Goal: Information Seeking & Learning: Learn about a topic

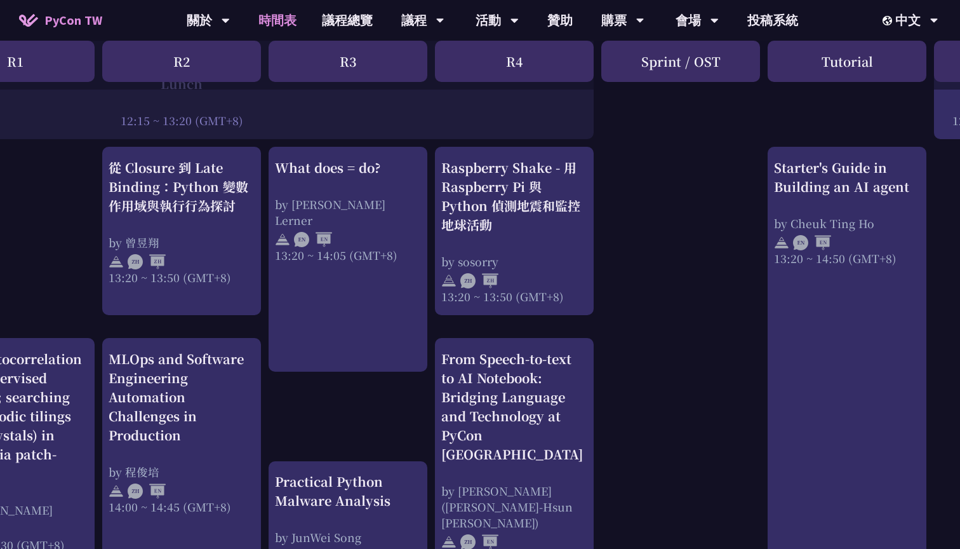
scroll to position [1060, 266]
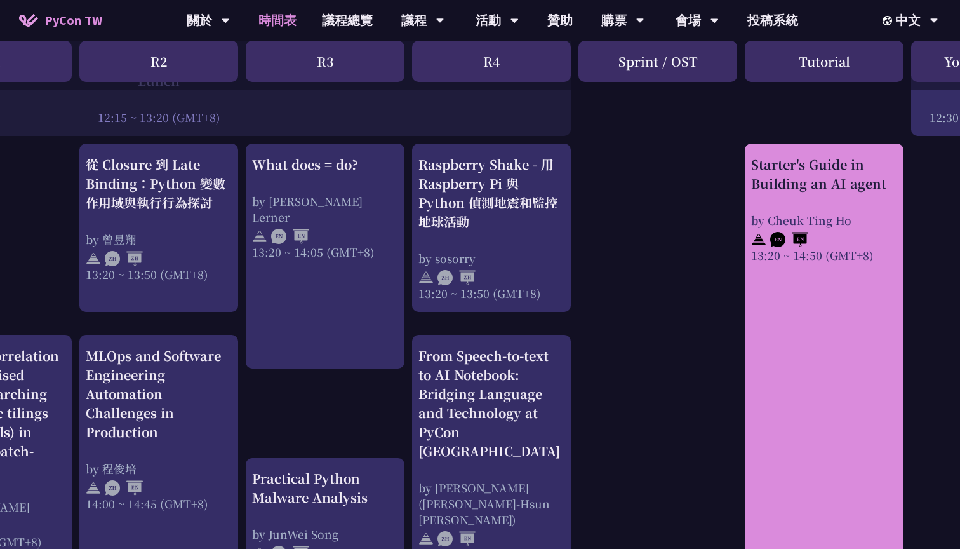
click at [835, 335] on link "Starter's Guide in Building an AI agent by [PERSON_NAME] 13:20 ~ 14:50 (GMT+8)" at bounding box center [824, 374] width 146 height 438
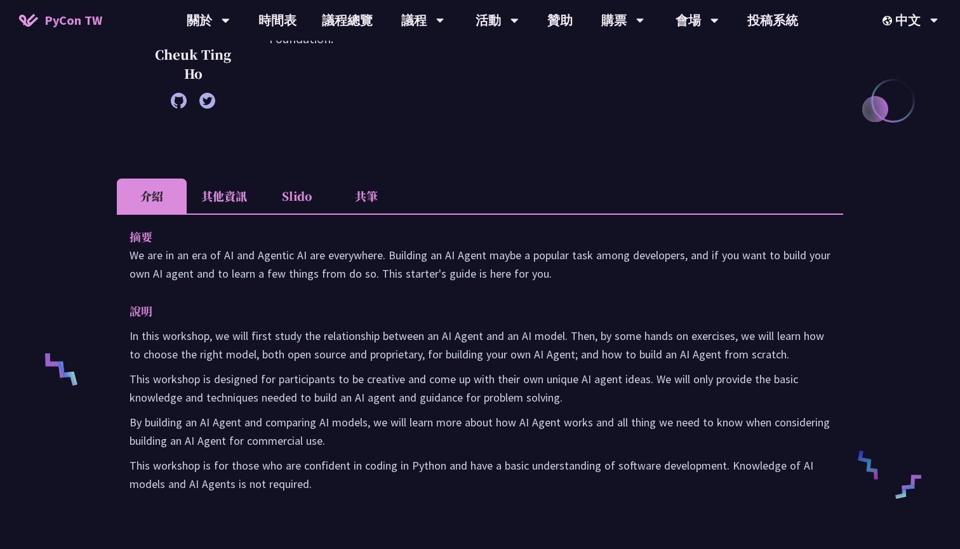
scroll to position [385, 0]
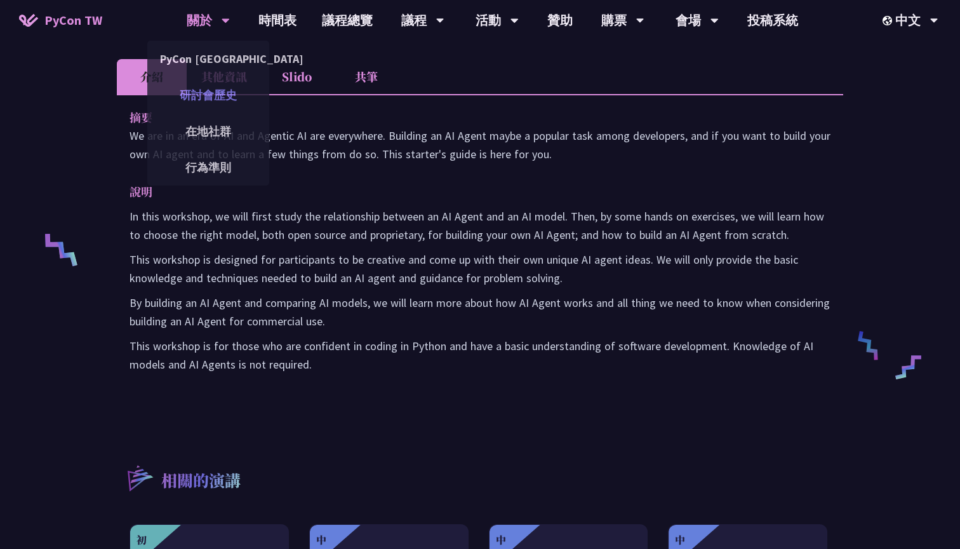
click at [226, 83] on link "研討會歷史" at bounding box center [208, 95] width 122 height 30
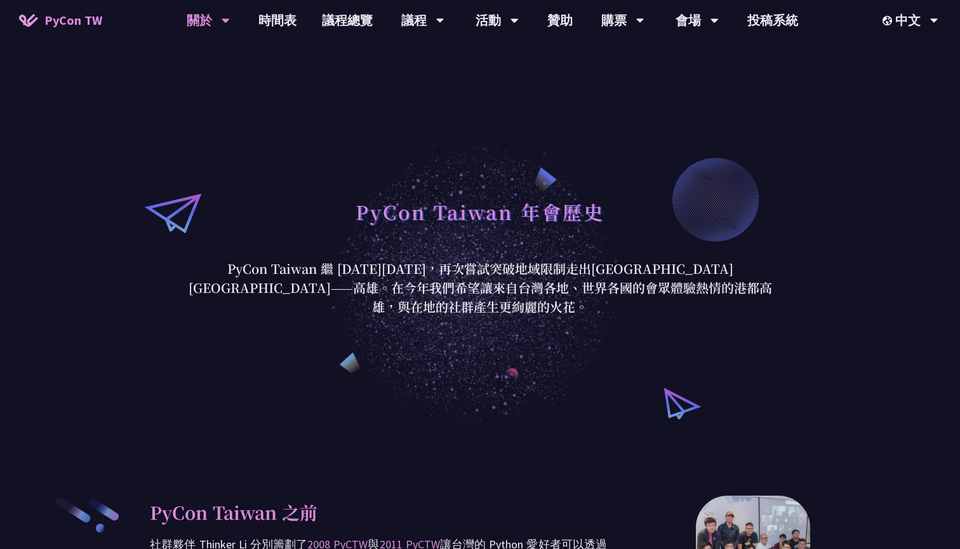
click at [79, 149] on div "PyCon Taiwan 年會歷史 PyCon [GEOGRAPHIC_DATA] 繼 [DATE][DATE]，再次嘗試突破地域限制走出[GEOGRAPHI…" at bounding box center [480, 254] width 960 height 356
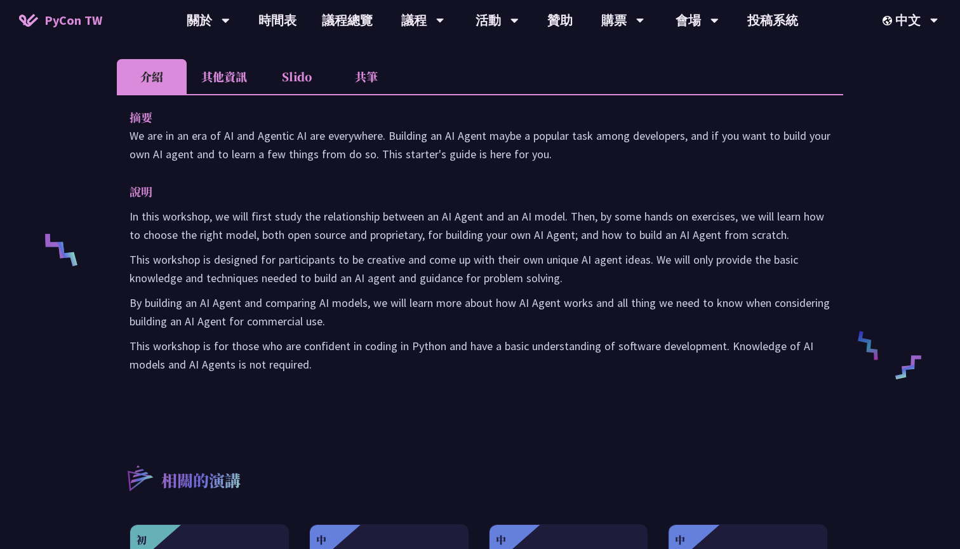
click at [230, 90] on li "其他資訊" at bounding box center [224, 76] width 75 height 35
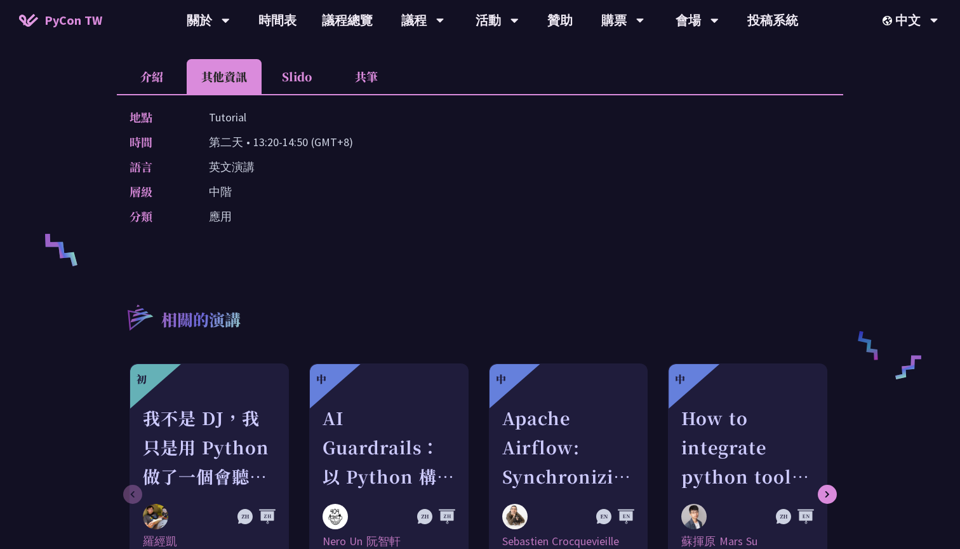
click at [311, 92] on li "Slido" at bounding box center [297, 76] width 70 height 35
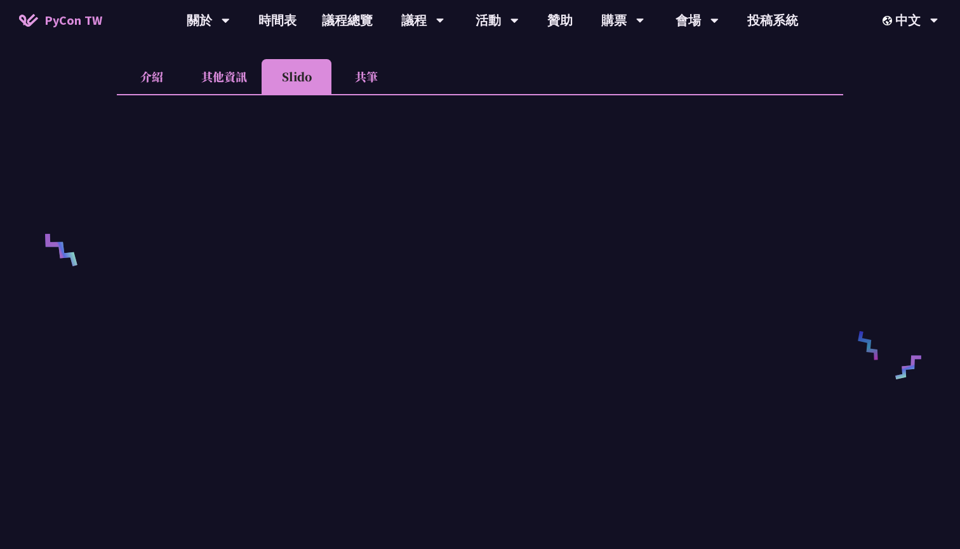
click at [366, 90] on li "共筆" at bounding box center [366, 76] width 70 height 35
click at [146, 83] on li "介紹" at bounding box center [152, 76] width 70 height 35
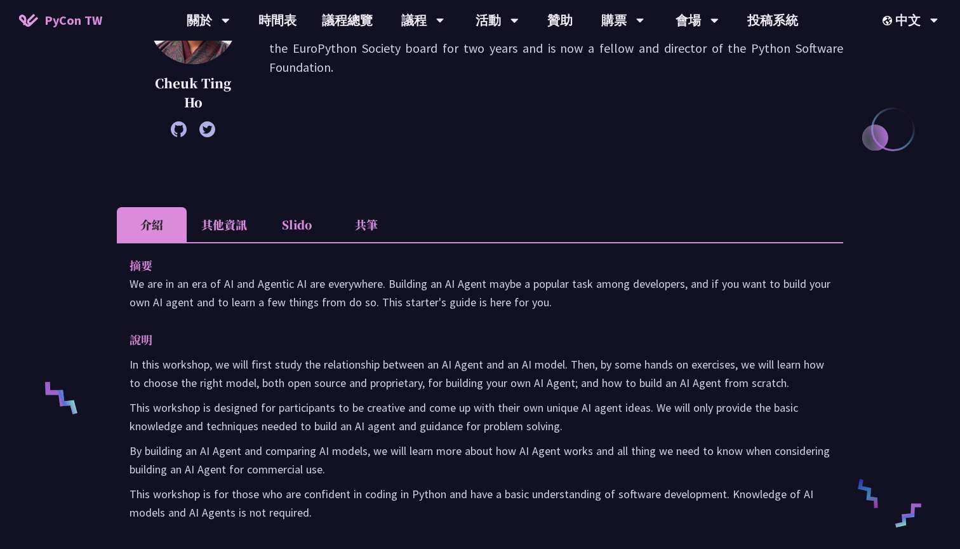
scroll to position [234, 0]
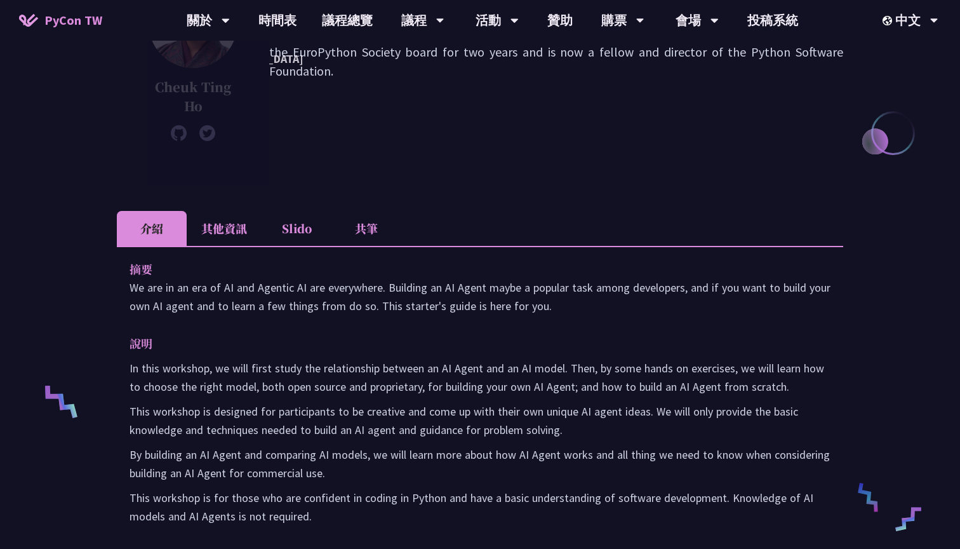
click at [521, 194] on div "Starter's Guide in Building an AI agent [PERSON_NAME] After having a career as …" at bounding box center [480, 395] width 726 height 1130
click at [524, 203] on div "Starter's Guide in Building an AI agent [PERSON_NAME] After having a career as …" at bounding box center [480, 395] width 726 height 1130
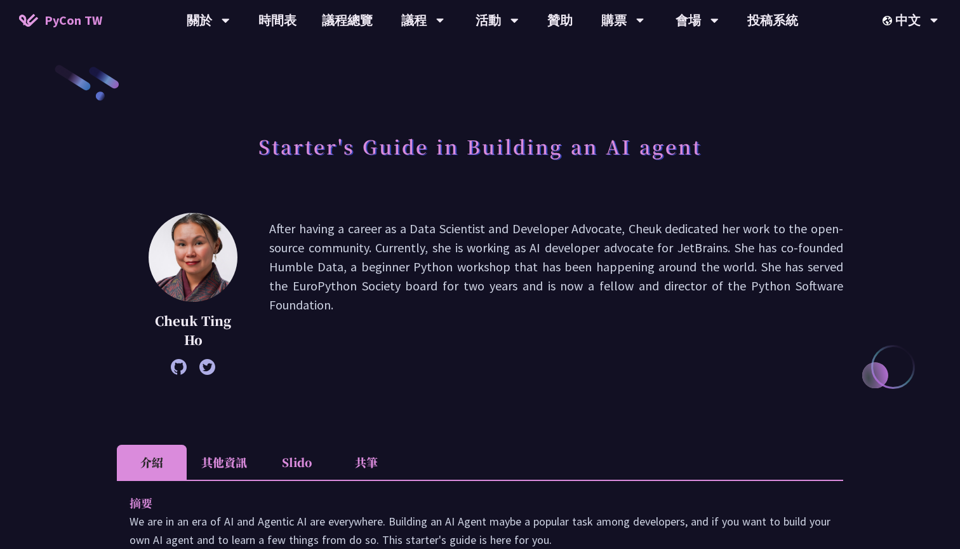
scroll to position [0, 0]
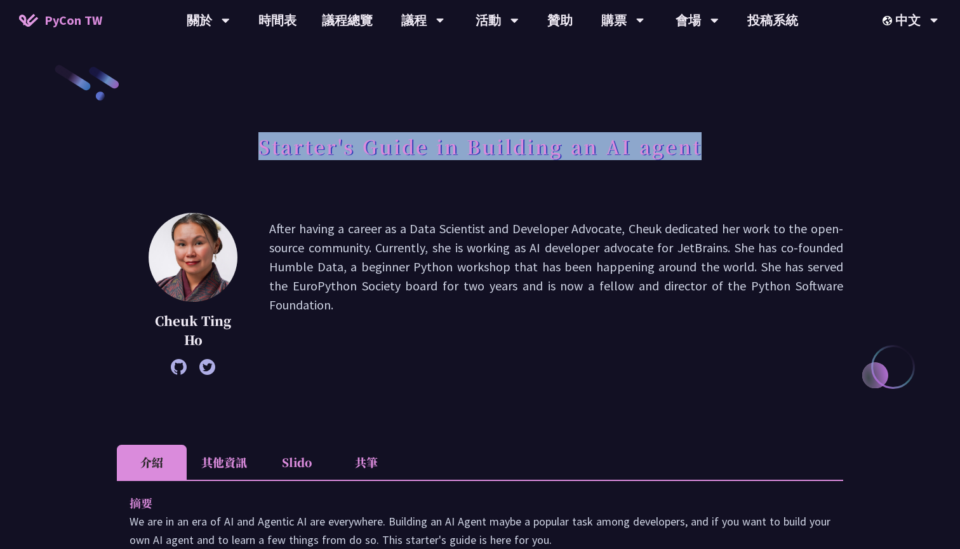
drag, startPoint x: 259, startPoint y: 145, endPoint x: 763, endPoint y: 168, distance: 504.7
click at [763, 168] on div "Starter's Guide in Building an AI agent" at bounding box center [480, 160] width 726 height 67
copy h1 "Starter's Guide in Building an AI agent"
